Goal: Information Seeking & Learning: Learn about a topic

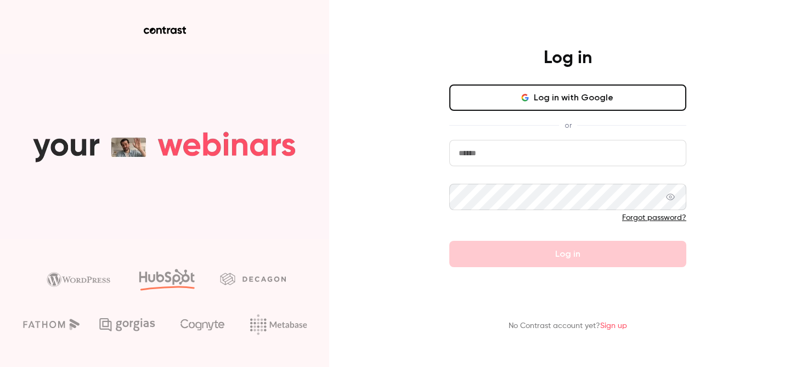
click at [578, 94] on button "Log in with Google" at bounding box center [568, 98] width 237 height 26
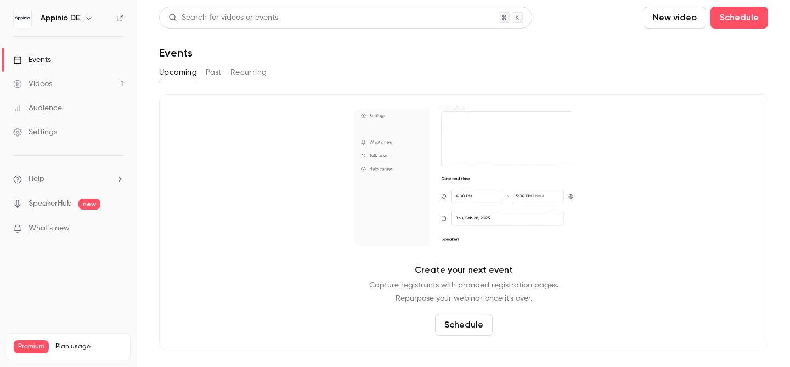
click at [54, 85] on link "Videos 1" at bounding box center [68, 84] width 137 height 24
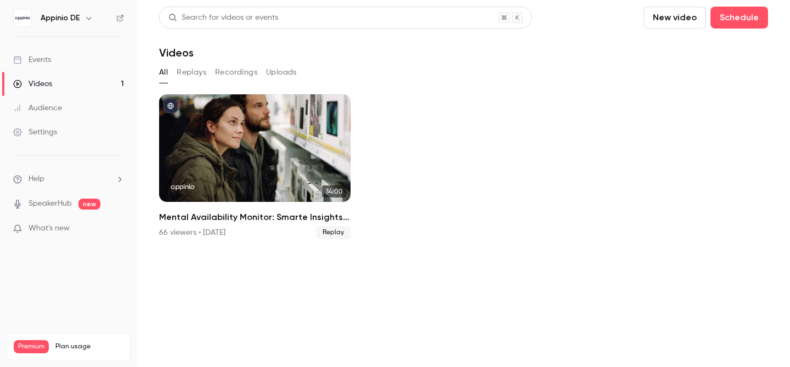
click at [50, 63] on div "Events" at bounding box center [32, 59] width 38 height 11
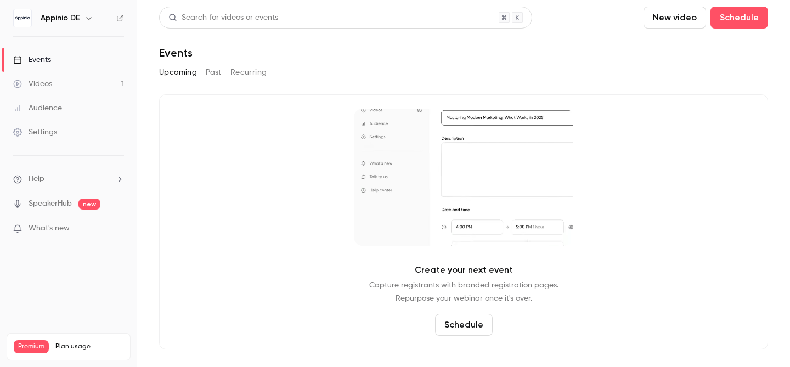
click at [215, 76] on button "Past" at bounding box center [214, 73] width 16 height 18
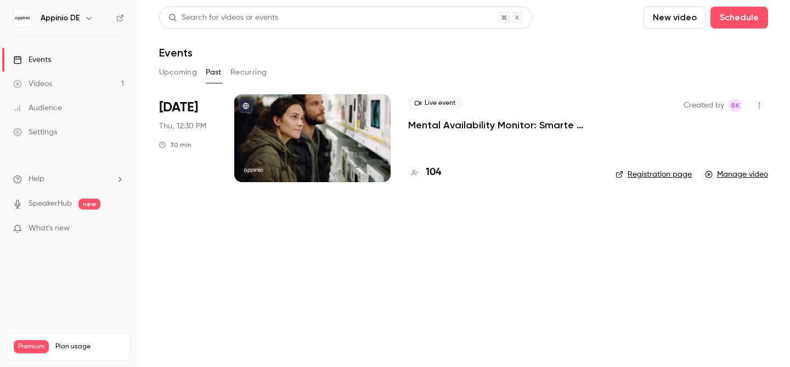
click at [550, 128] on p "Mental Availability Monitor: Smarte Insights nutzen, um deine Marke effizient z…" at bounding box center [503, 125] width 190 height 13
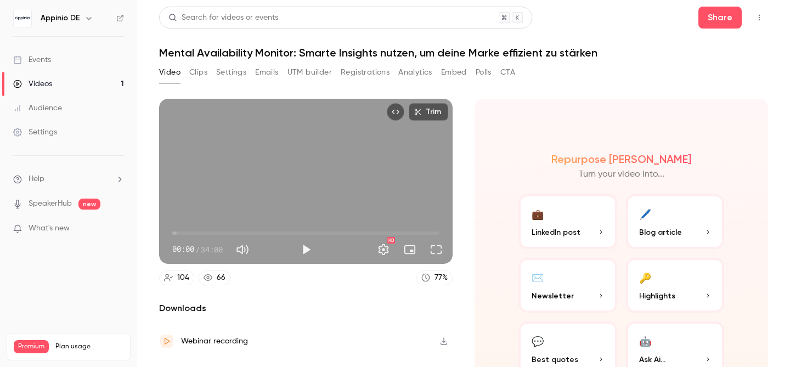
click at [427, 71] on button "Analytics" at bounding box center [415, 73] width 34 height 18
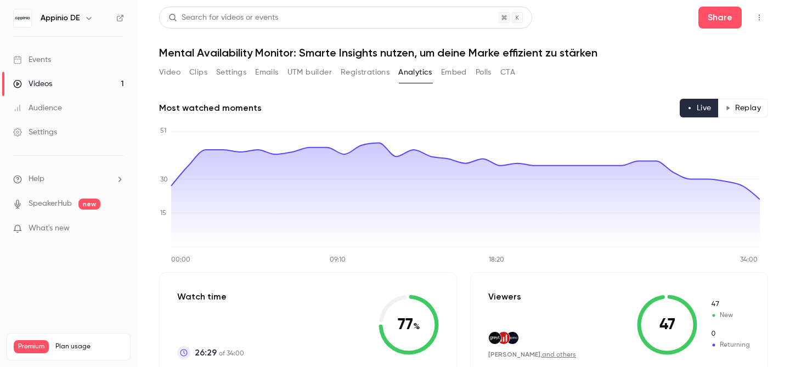
click at [377, 71] on button "Registrations" at bounding box center [365, 73] width 49 height 18
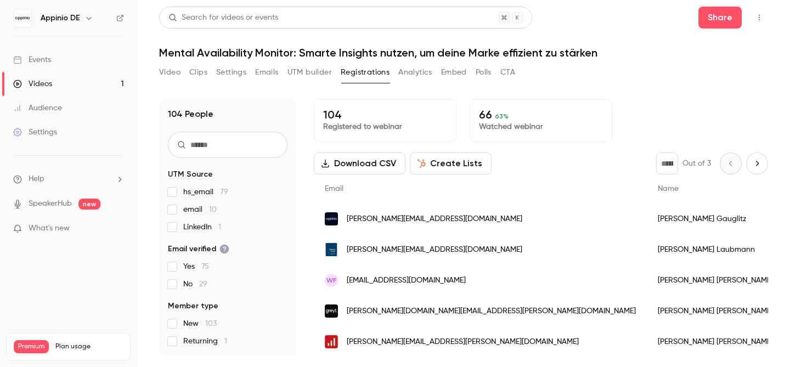
click at [390, 123] on p "Registered to webinar" at bounding box center [385, 126] width 124 height 11
click at [419, 71] on button "Analytics" at bounding box center [415, 73] width 34 height 18
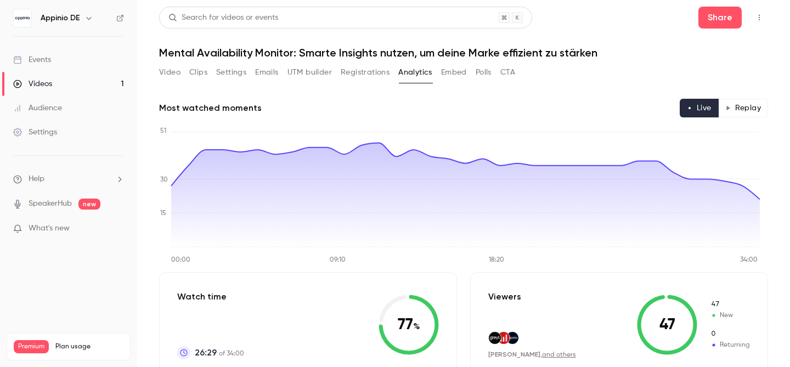
click at [727, 108] on button "Replay" at bounding box center [743, 108] width 50 height 19
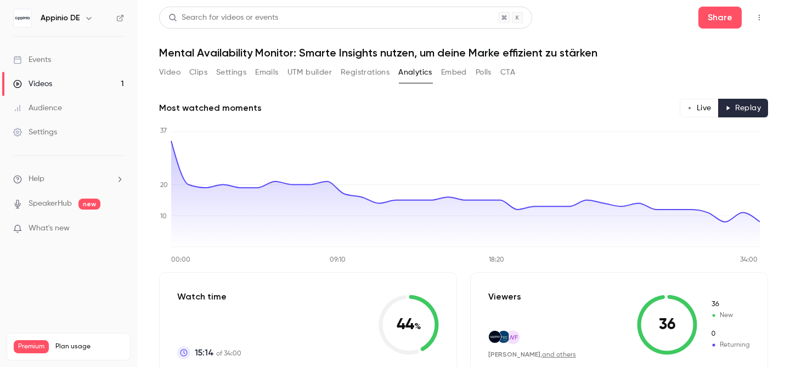
click at [697, 107] on button "Live" at bounding box center [699, 108] width 39 height 19
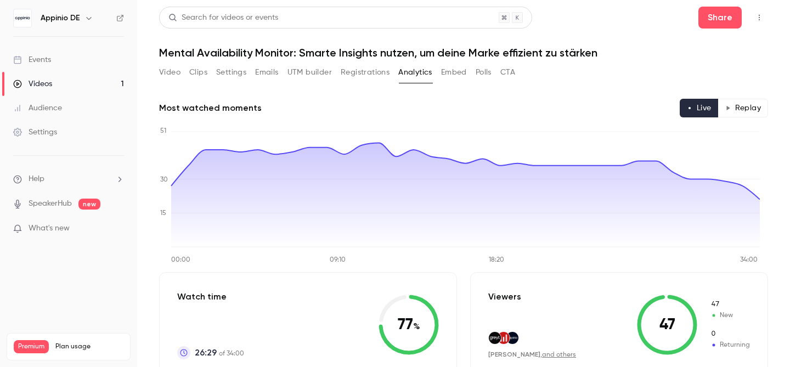
click at [364, 75] on button "Registrations" at bounding box center [365, 73] width 49 height 18
